Goal: Task Accomplishment & Management: Use online tool/utility

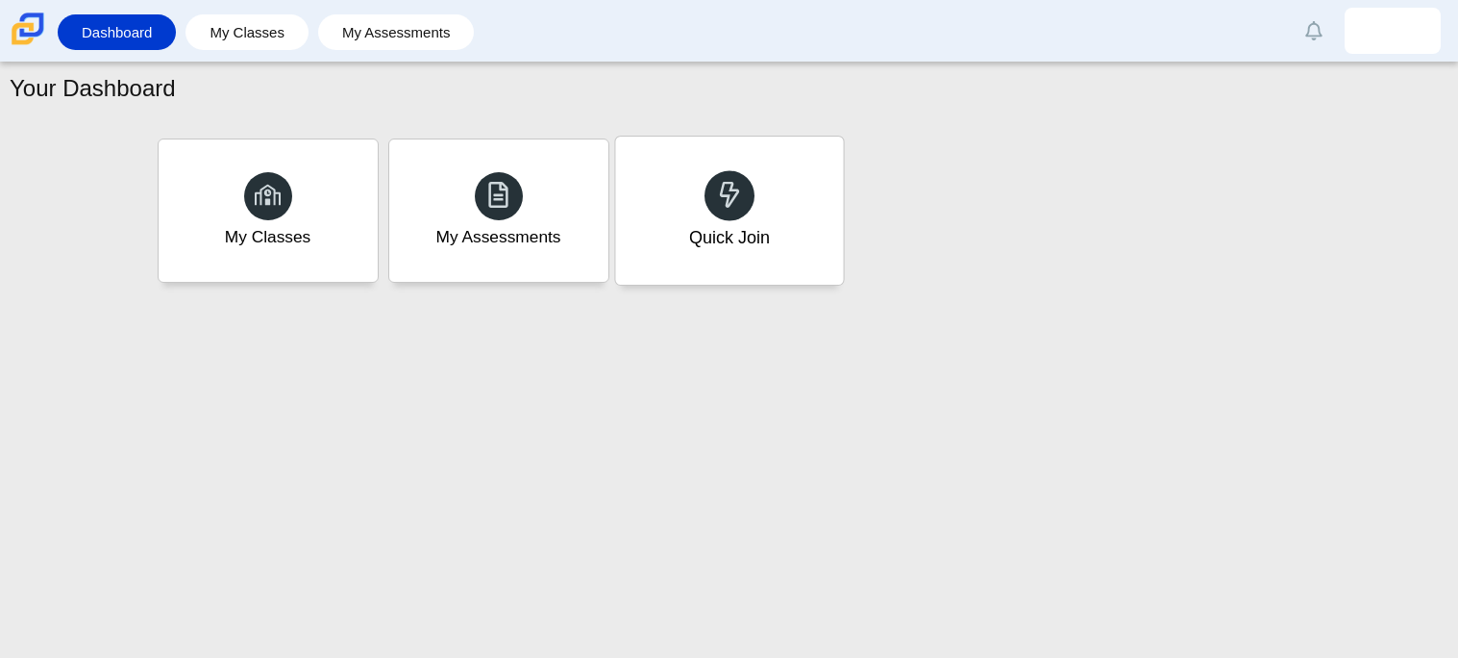
click at [715, 261] on div "Quick Join" at bounding box center [729, 210] width 228 height 148
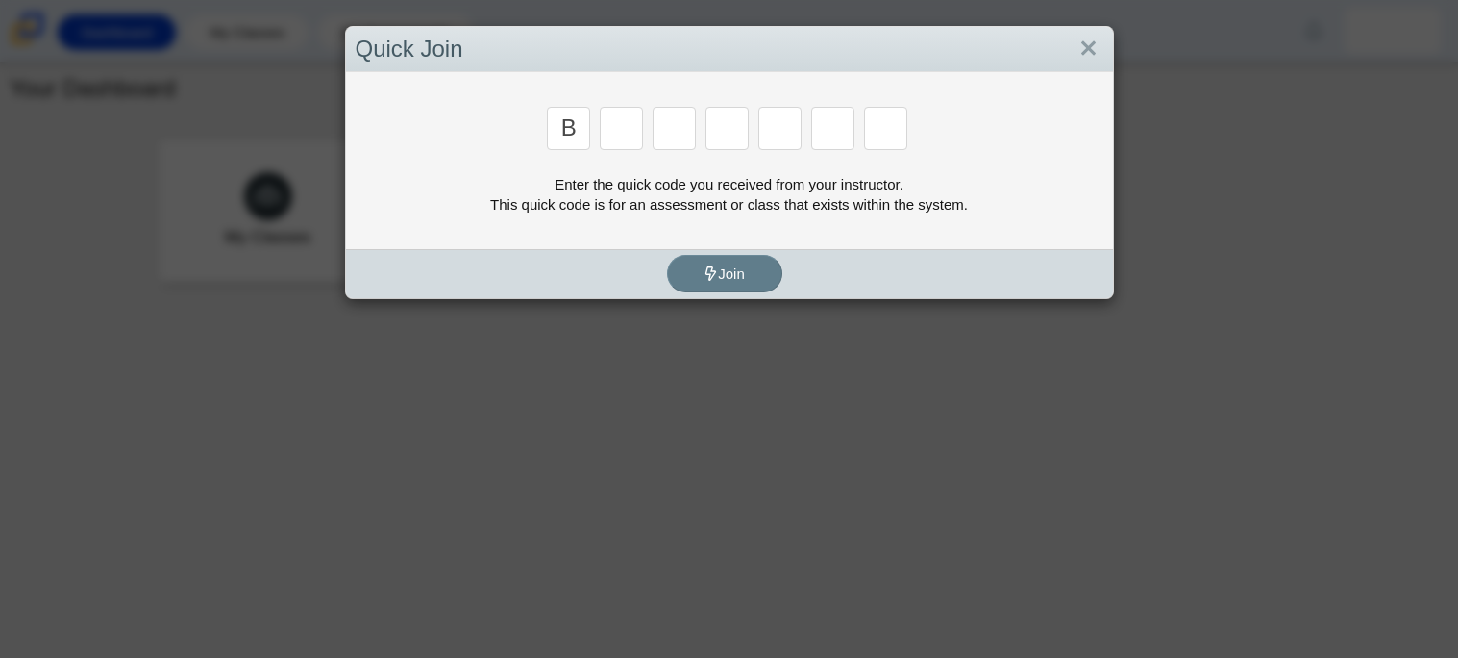
type input "b"
type input "w"
type input "9"
type input "8"
type input "w"
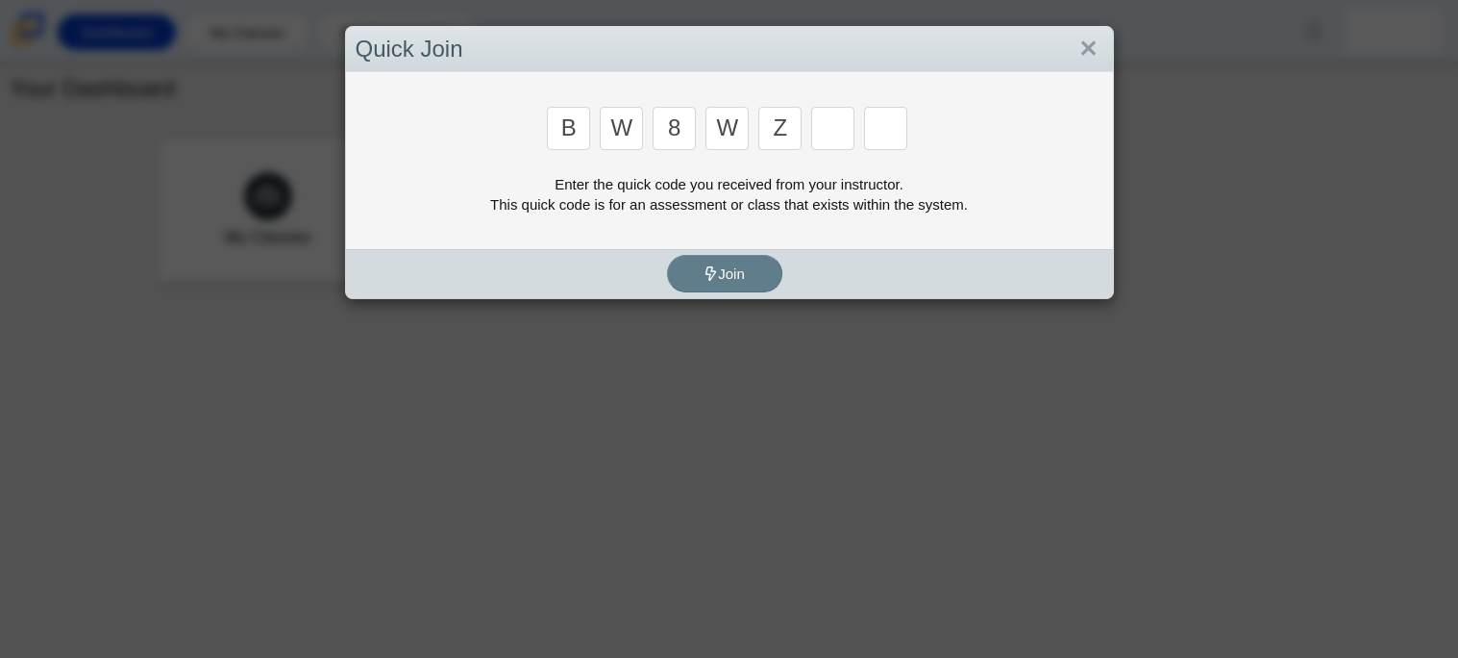
type input "z"
type input "m"
type input "v"
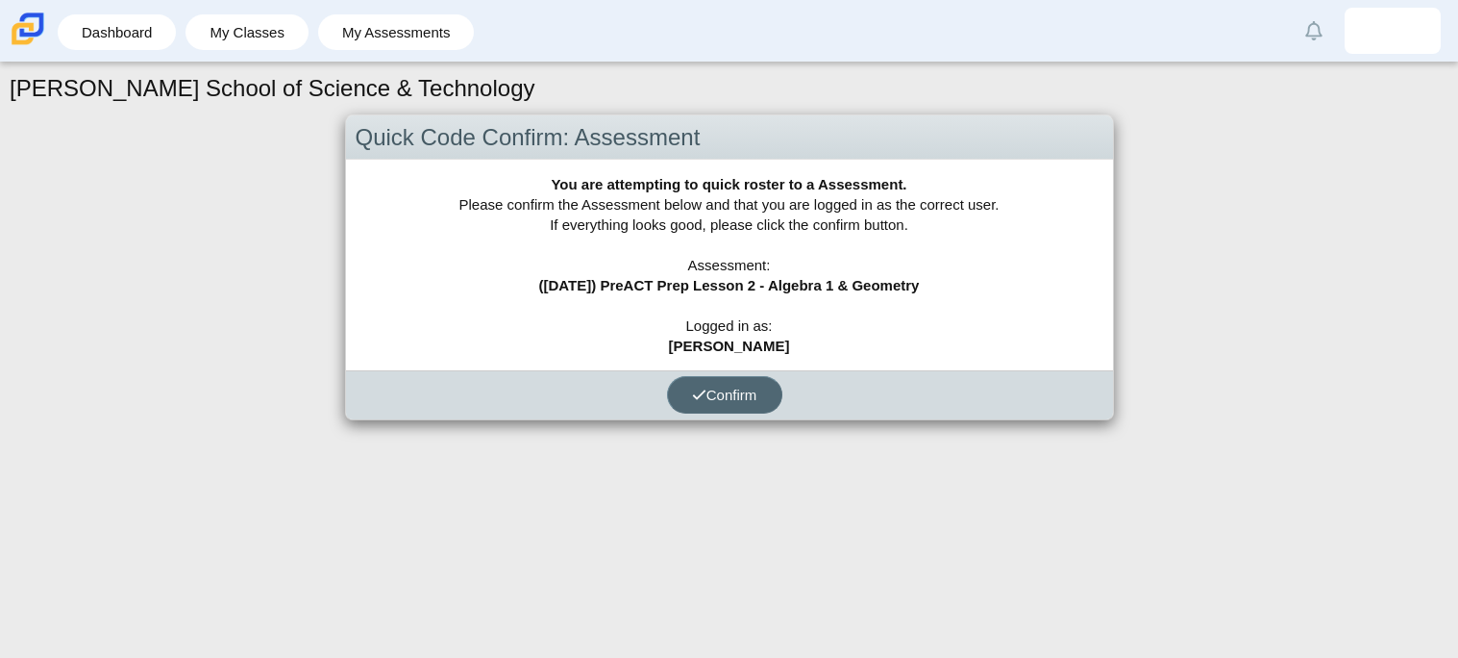
click at [762, 387] on button "Confirm" at bounding box center [724, 394] width 115 height 37
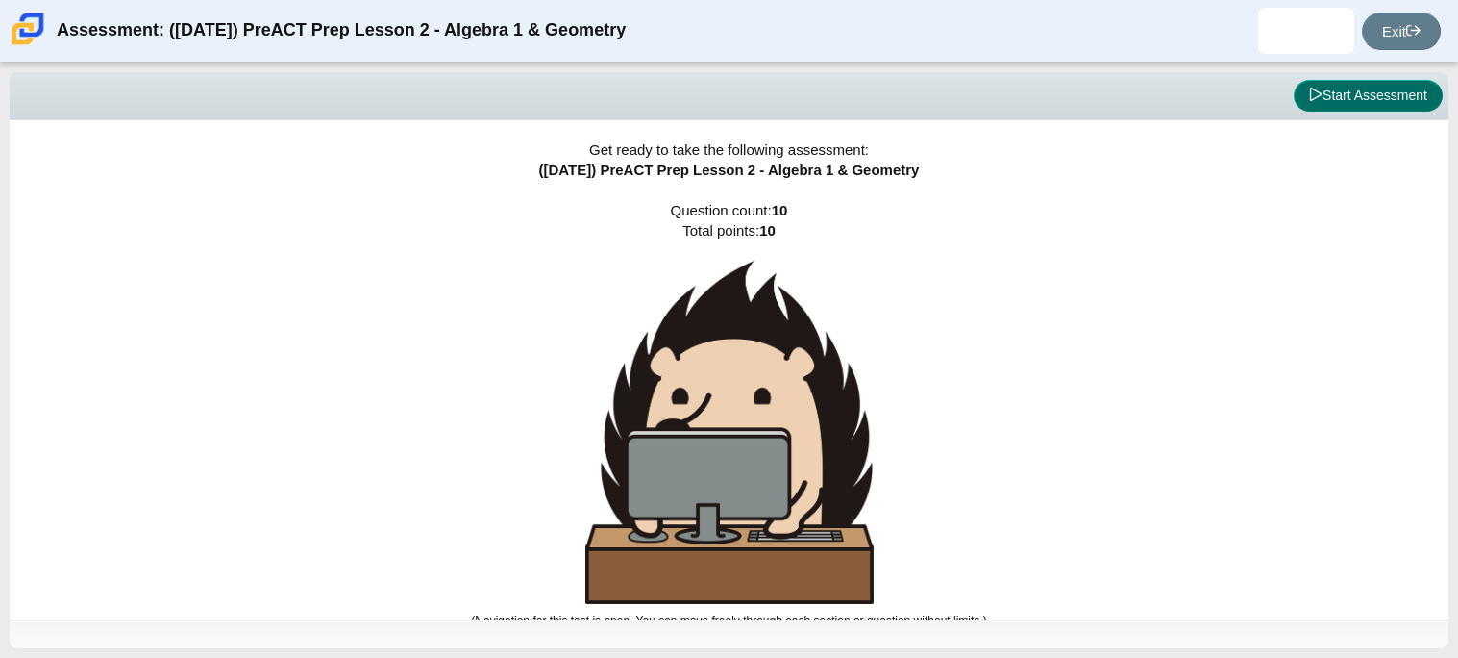
click at [1372, 95] on button "Start Assessment" at bounding box center [1368, 96] width 149 height 33
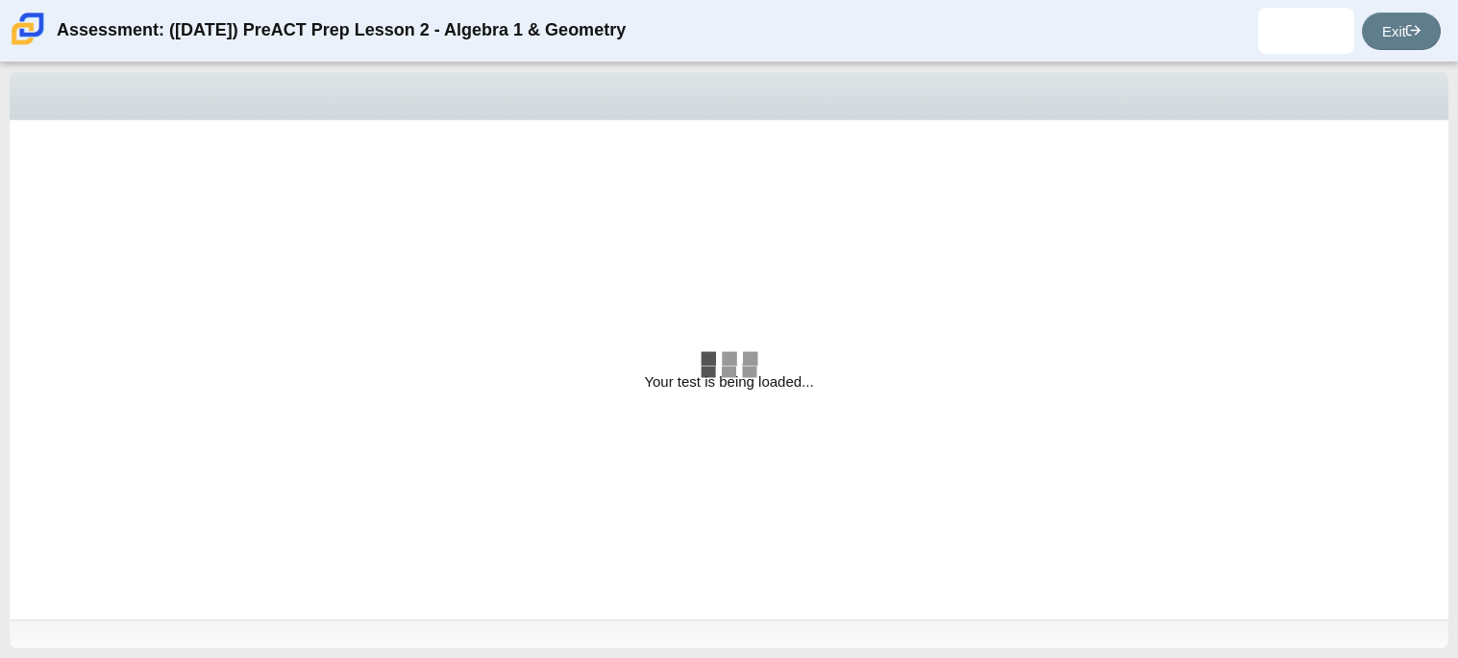
select select "bbf5d072-3e0b-44c4-9a12-6e7c9033f65b"
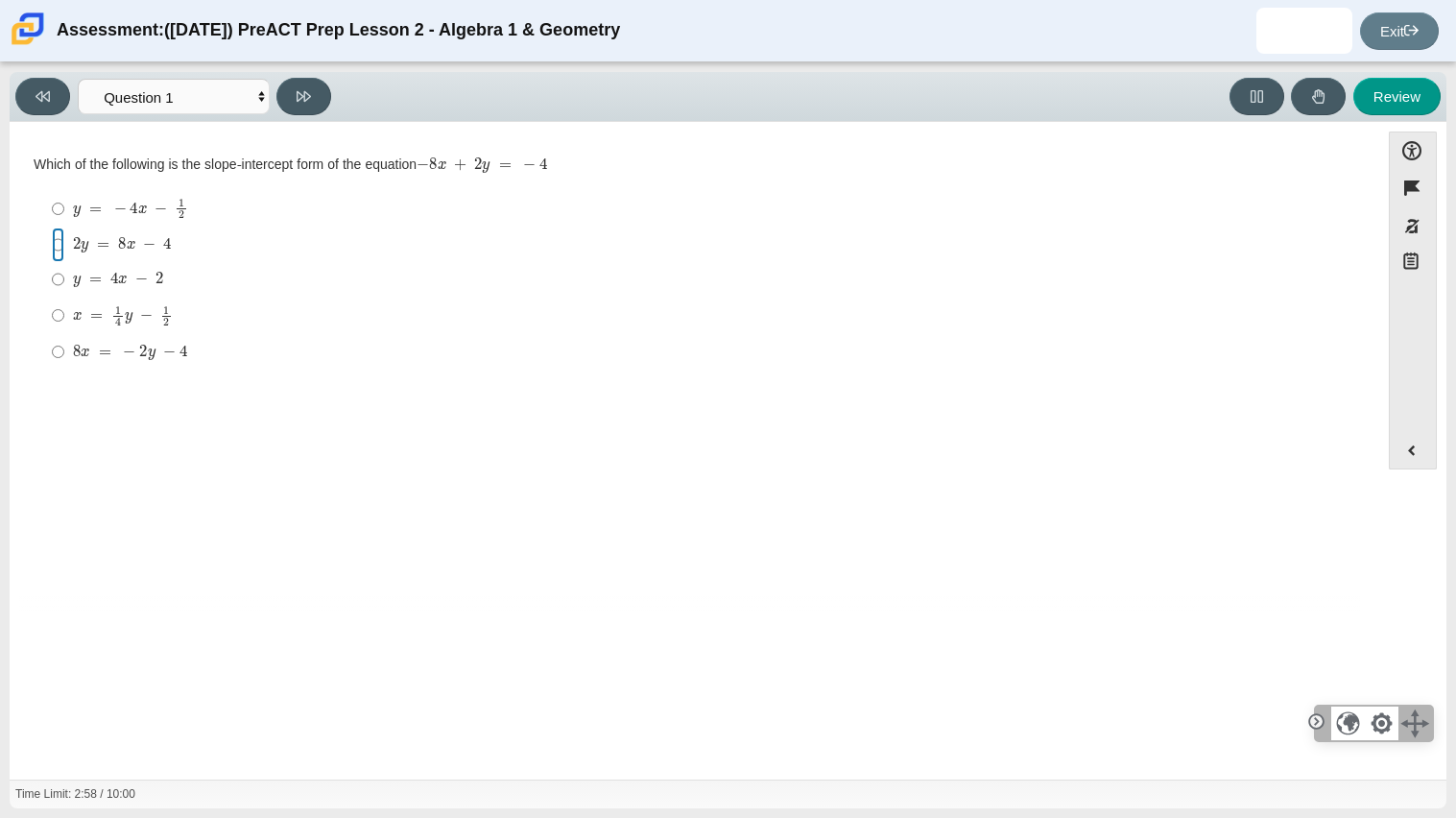
click at [57, 246] on input "2 y = 8 x − 4 2 y = 8 x − 4" at bounding box center [58, 245] width 12 height 35
radio input "true"
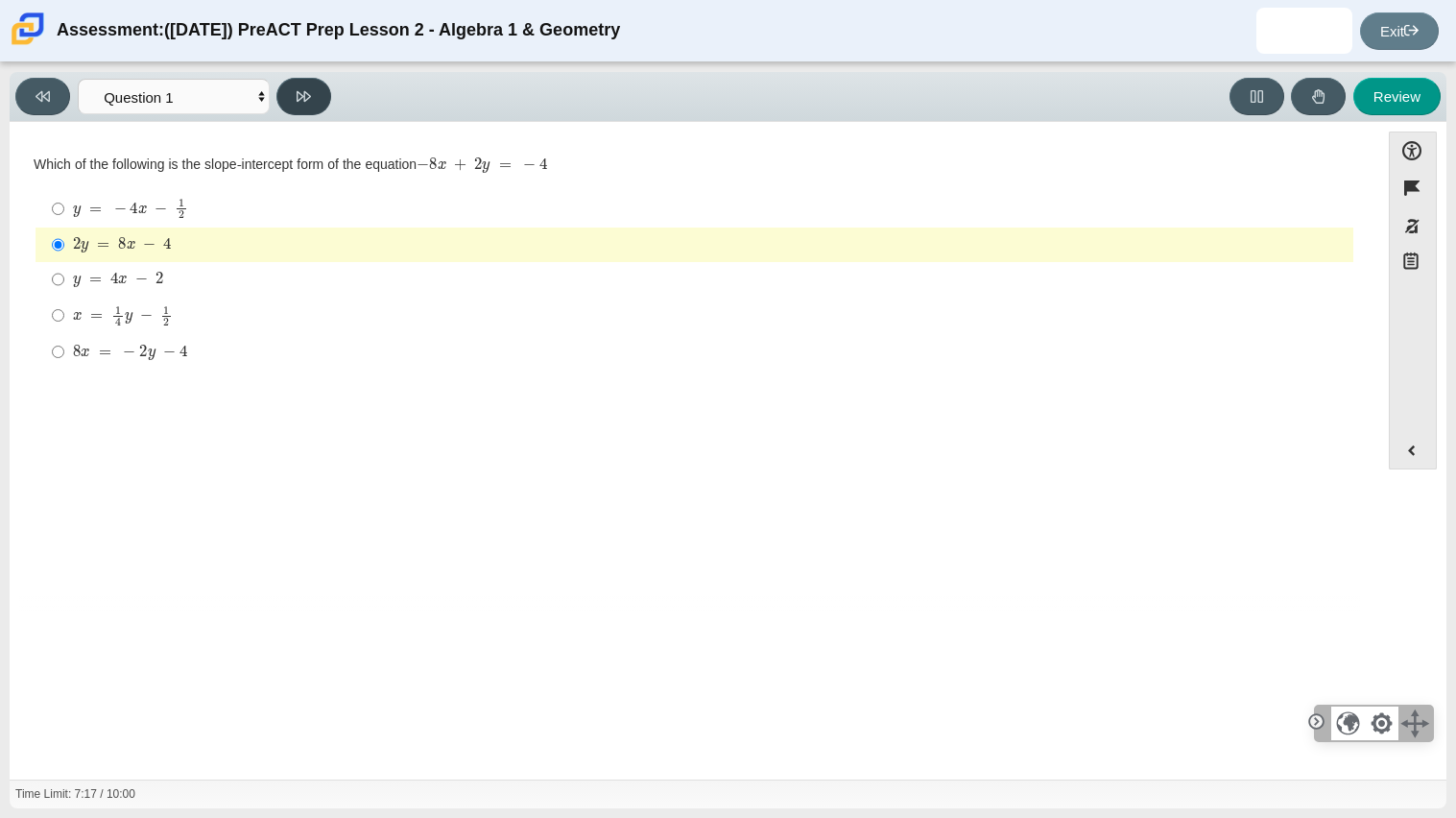
click at [297, 95] on icon at bounding box center [304, 96] width 14 height 11
select select "ed62e223-81bd-4cbf-ab48-ab975844bd1f"
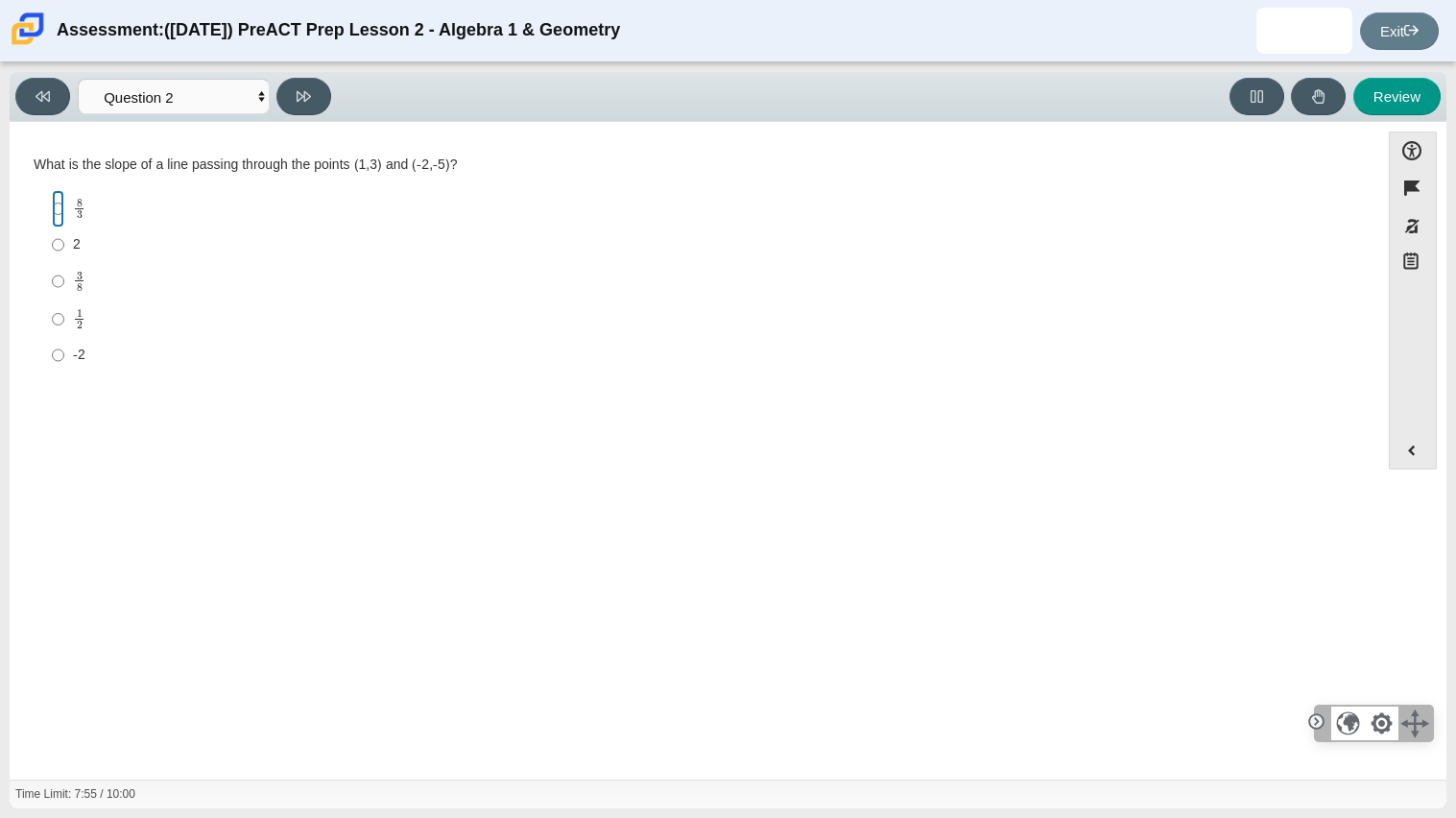
click at [57, 206] on input "8 3 8 thirds" at bounding box center [58, 208] width 12 height 37
radio input "true"
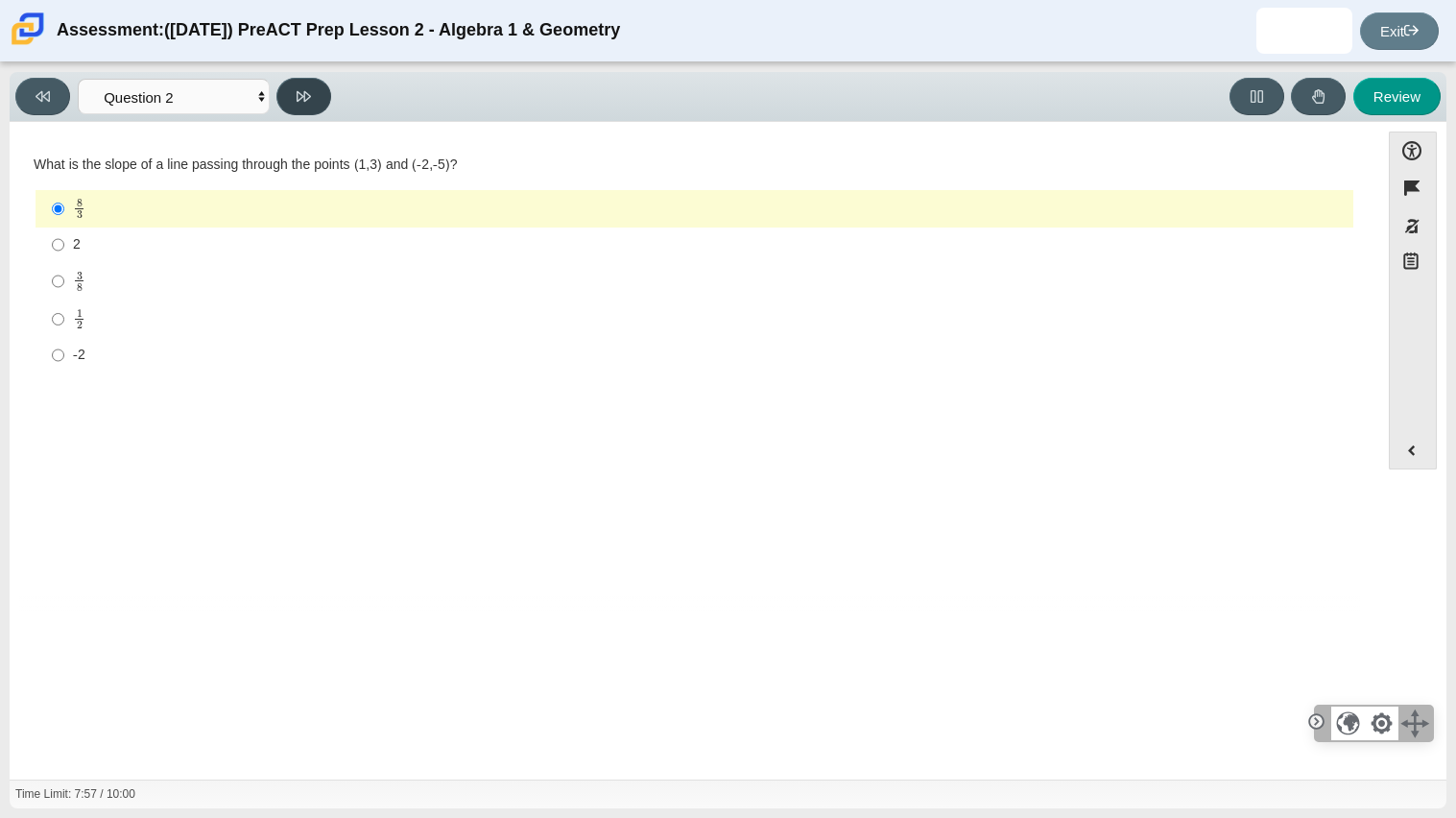
click at [305, 100] on icon at bounding box center [304, 96] width 14 height 14
select select "97f4f5fa-a52e-4fed-af51-565bfcdf47cb"
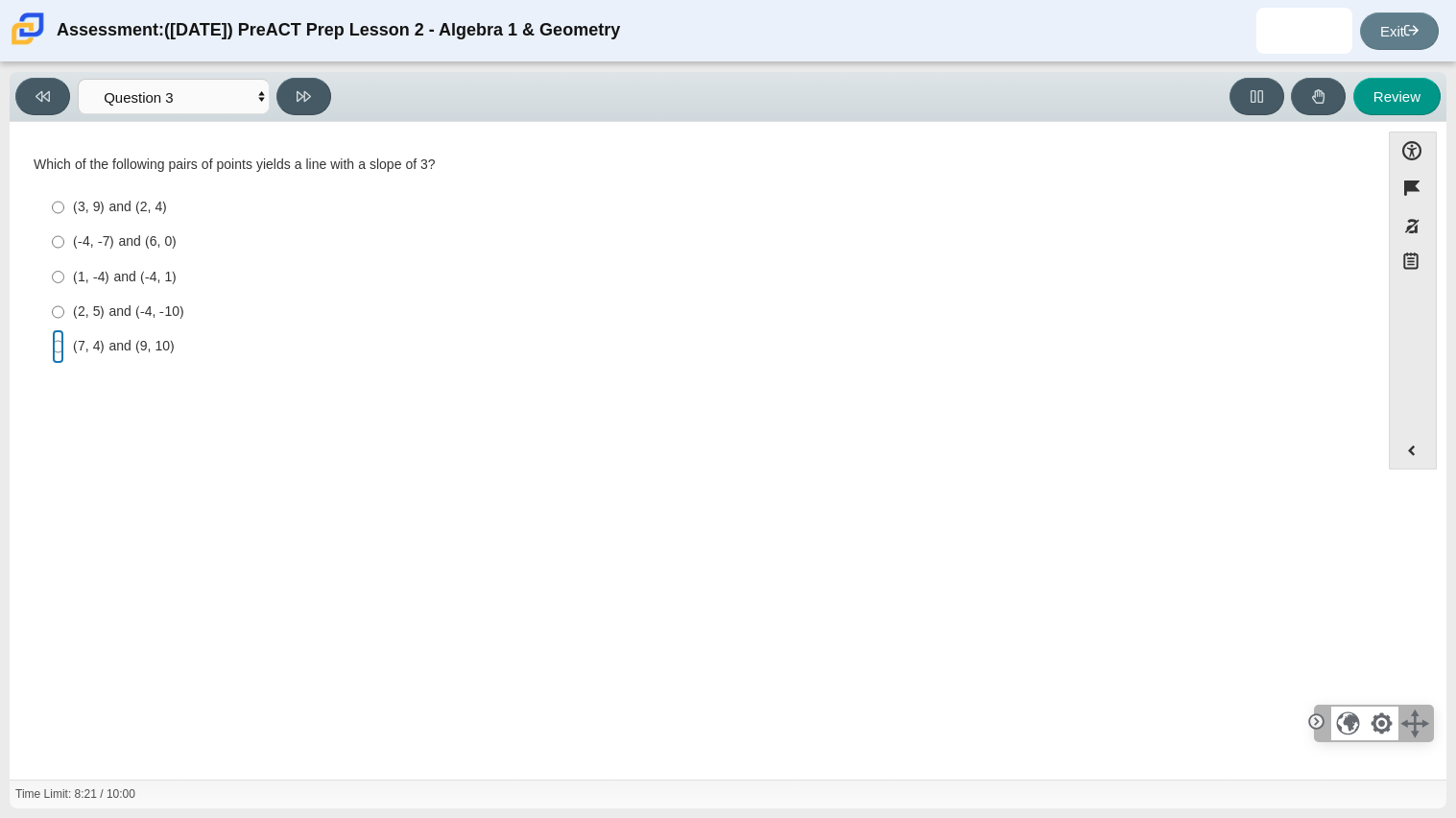
click at [57, 341] on input "(7, 4) and (9, 10) (7, 4) and (9, 10)" at bounding box center [58, 347] width 12 height 35
radio input "true"
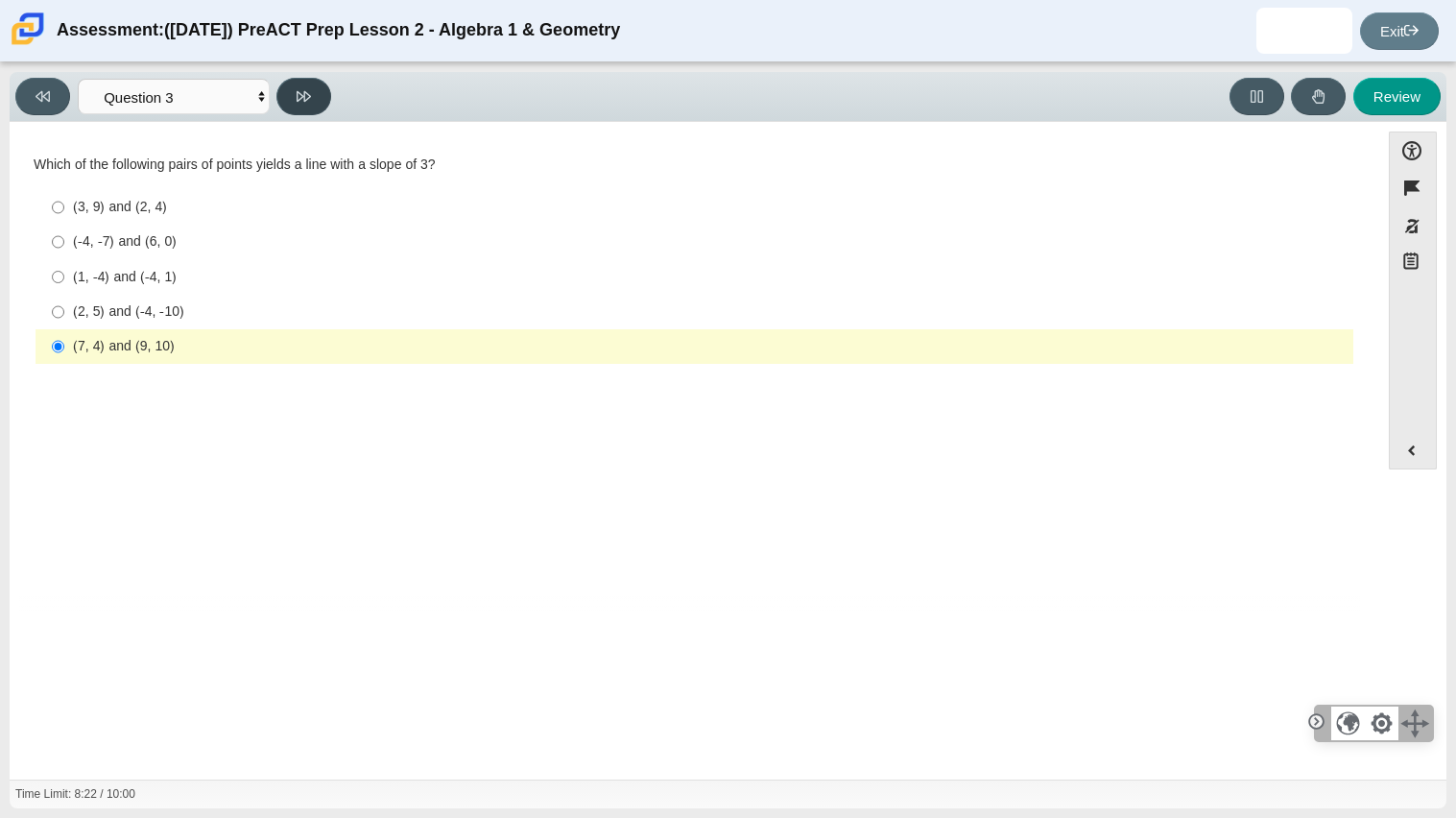
click at [313, 90] on button at bounding box center [304, 96] width 55 height 37
select select "89427bb7-e313-4f00-988f-8b8255897029"
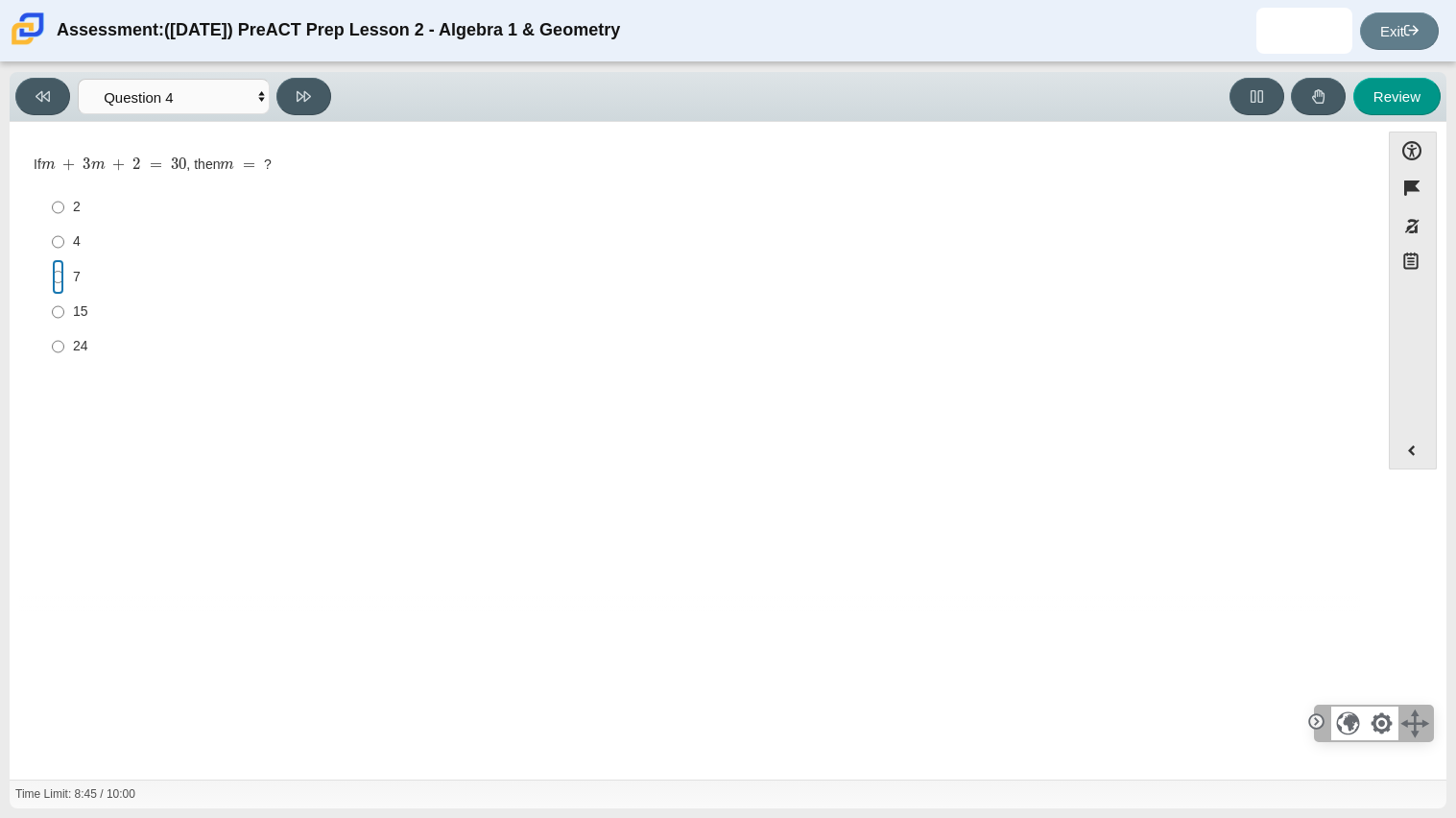
click at [57, 278] on input "7 7" at bounding box center [58, 277] width 12 height 35
radio input "true"
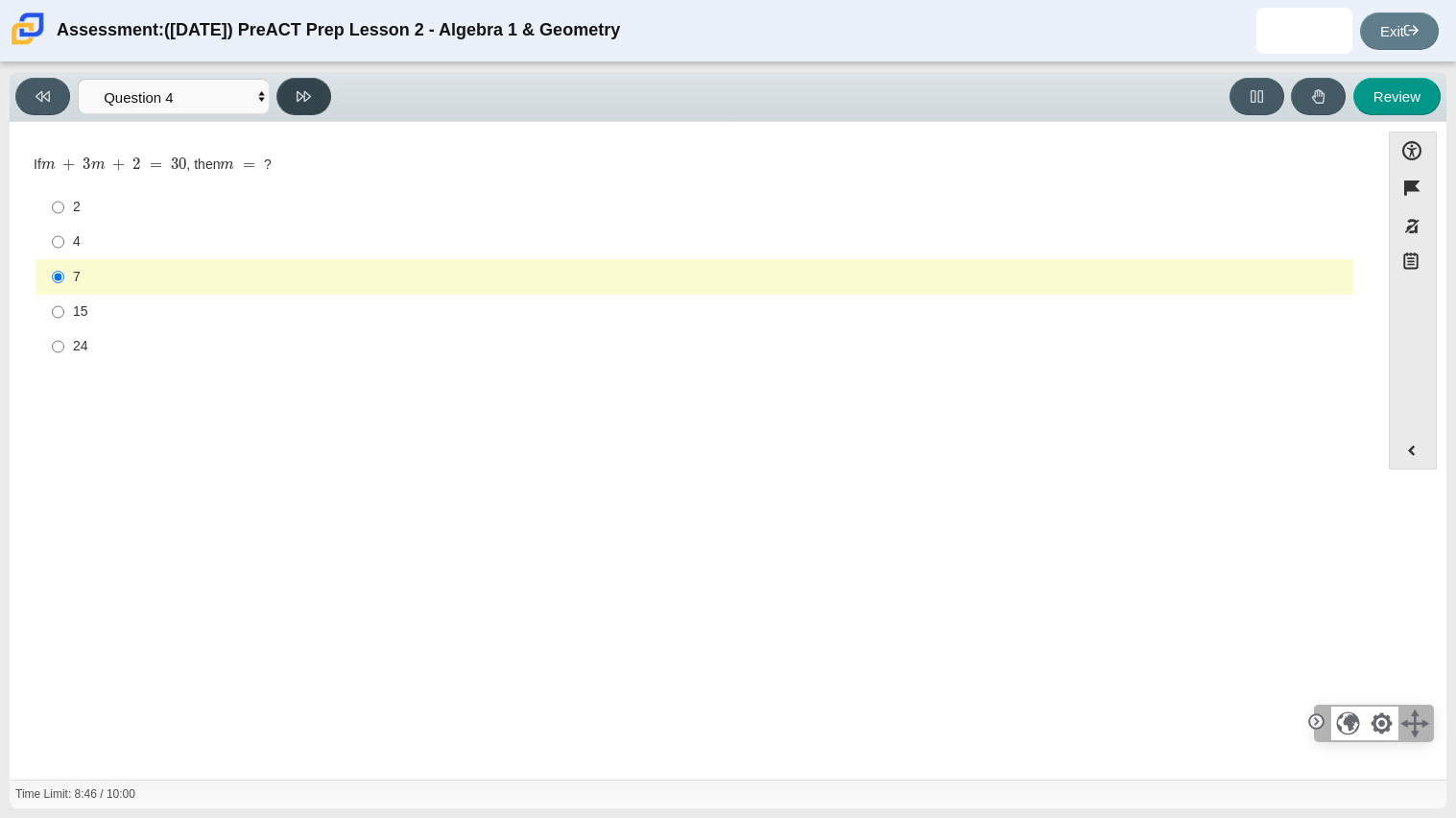
click at [308, 97] on icon at bounding box center [304, 96] width 14 height 11
select select "489dcffd-4e6a-49cf-a9d6-ad1d4a911a4e"
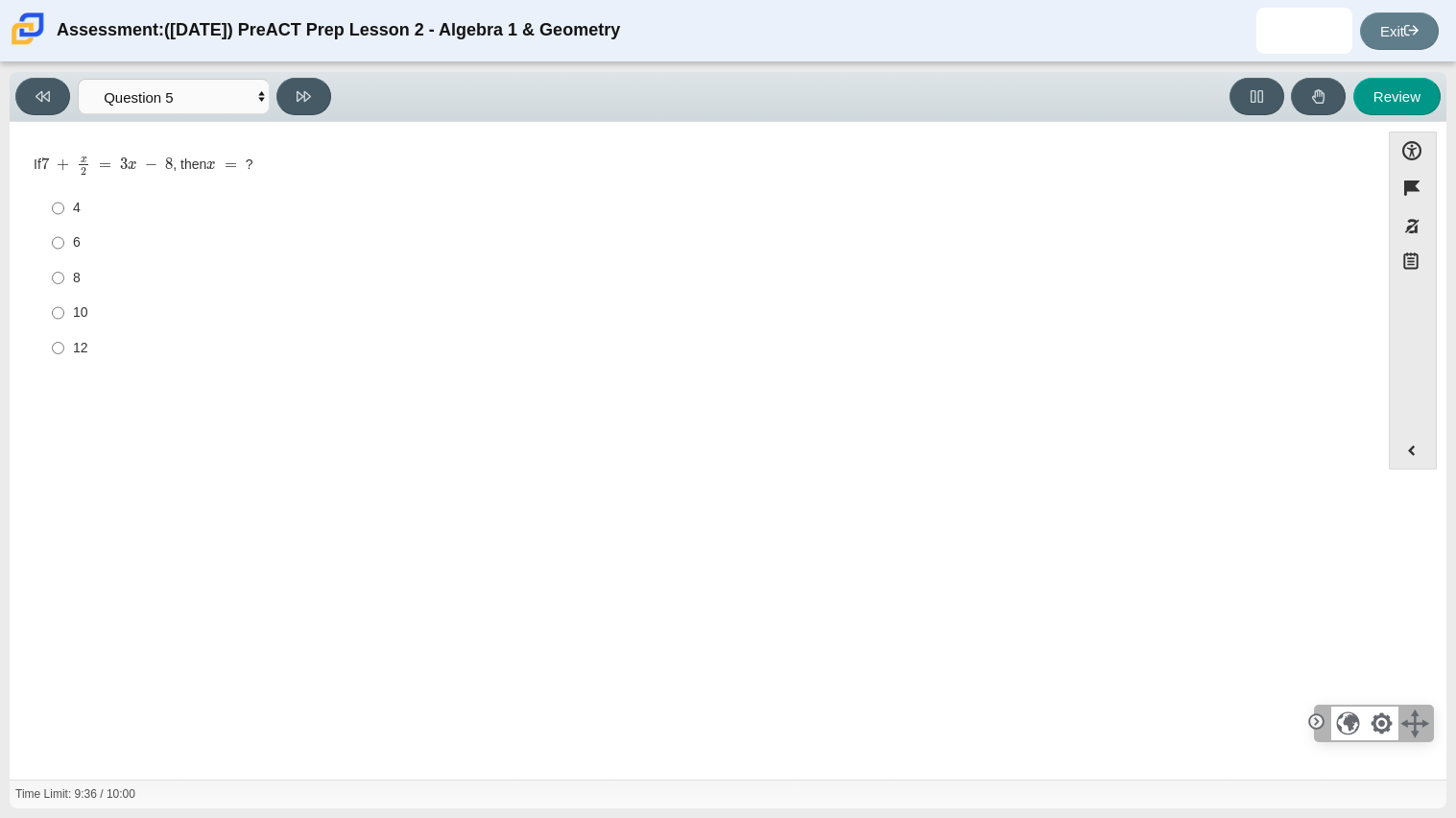
click at [50, 250] on label "6 6" at bounding box center [695, 243] width 1315 height 35
click at [52, 250] on input "6 6" at bounding box center [58, 243] width 12 height 35
radio input "true"
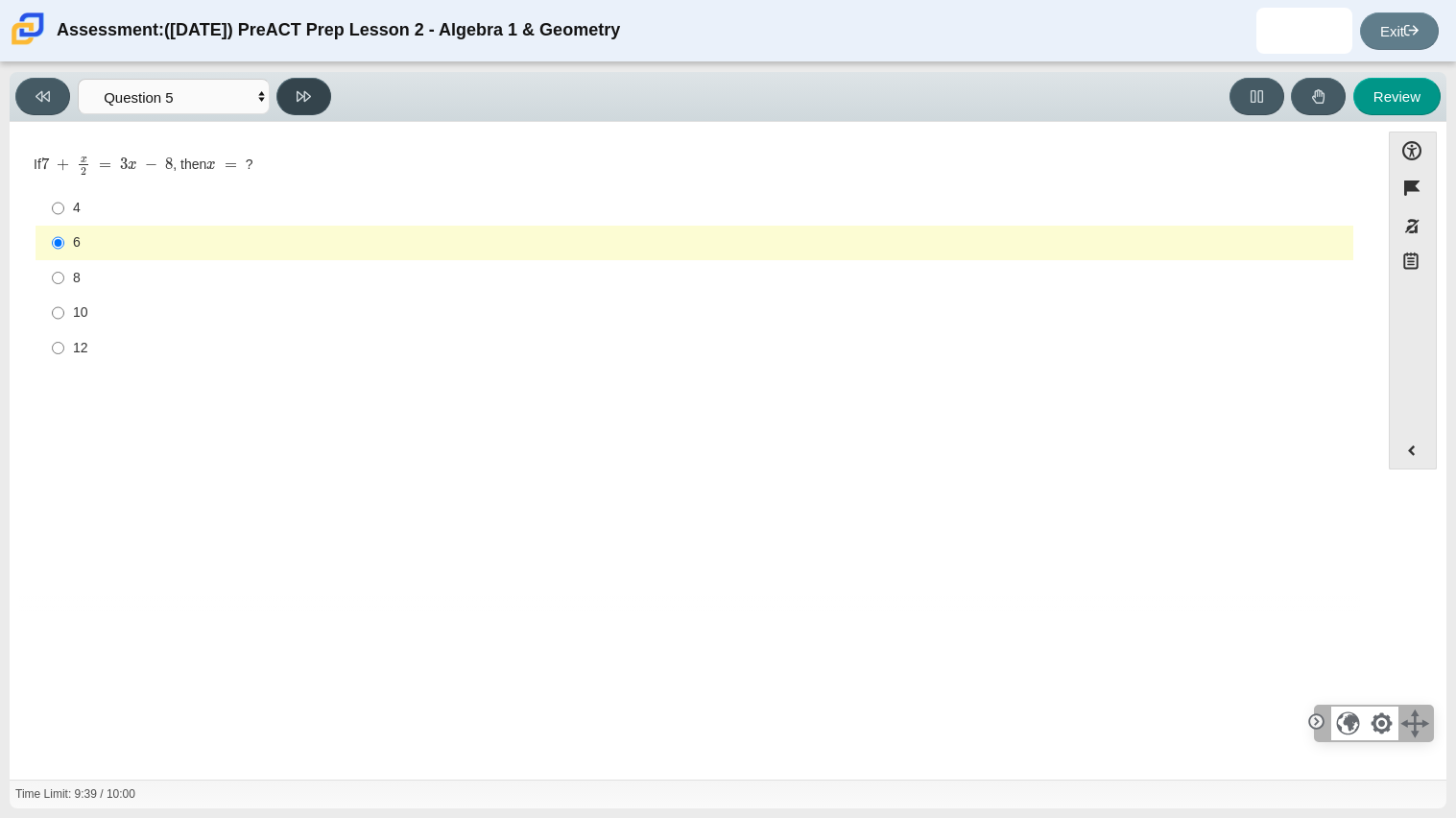
click at [308, 89] on icon at bounding box center [304, 96] width 14 height 14
select select "210571de-36a6-4d8e-a361-ceff8ef801dc"
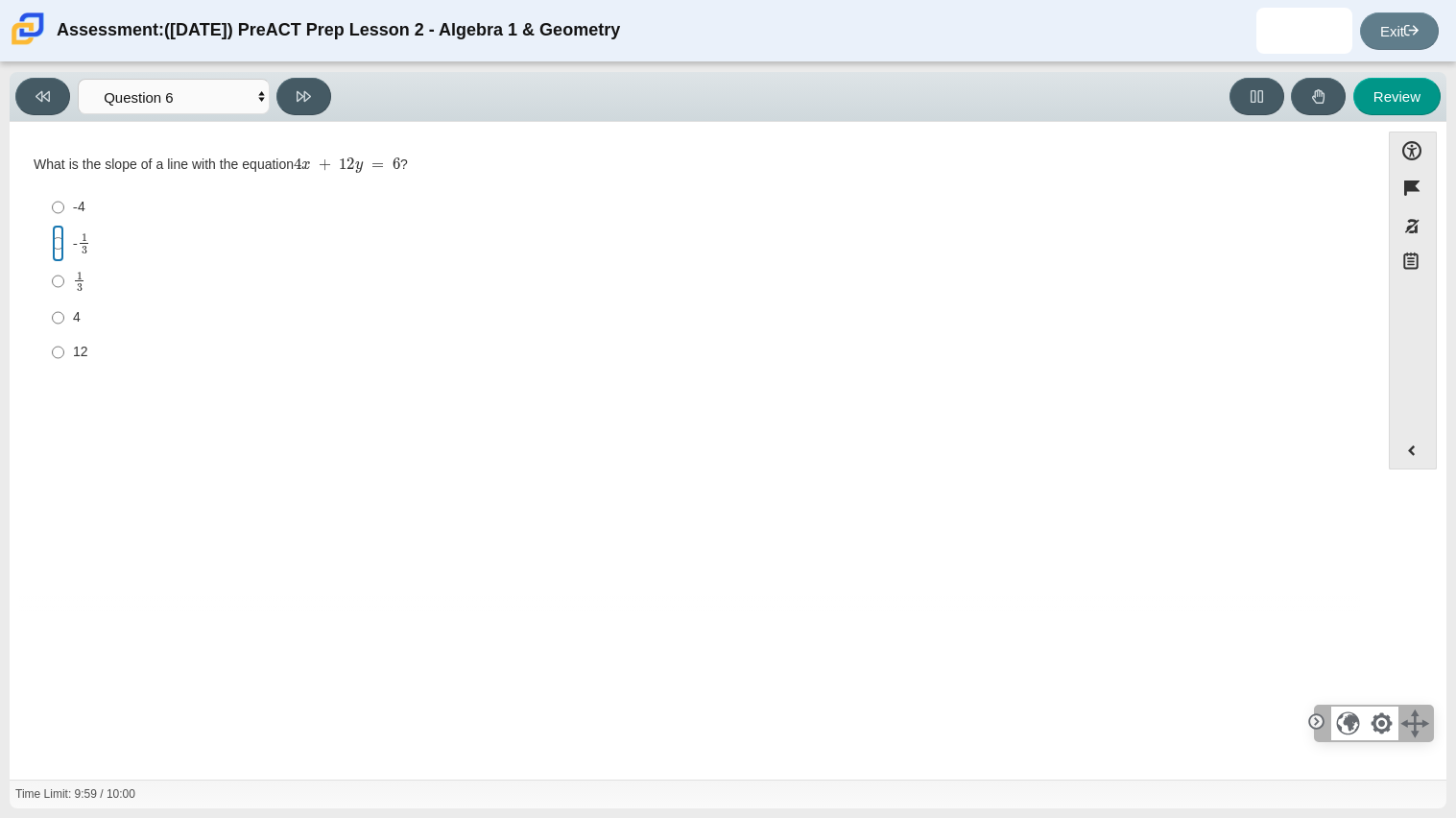
click at [53, 241] on input "- 1 3 -1 third" at bounding box center [58, 243] width 12 height 37
radio input "true"
